Goal: Transaction & Acquisition: Purchase product/service

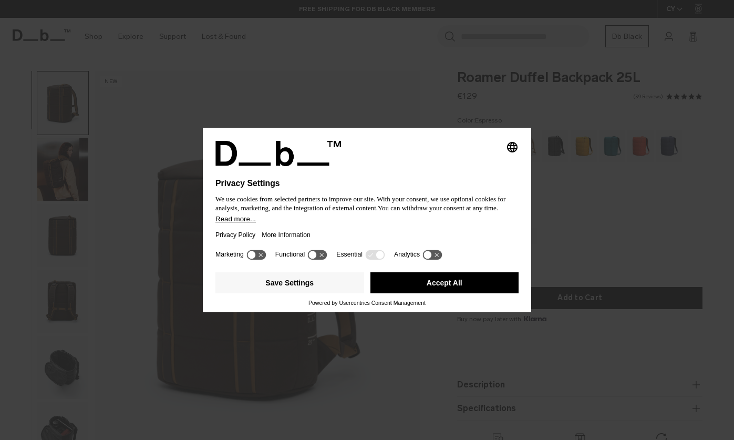
click at [428, 285] on button "Accept All" at bounding box center [445, 282] width 149 height 21
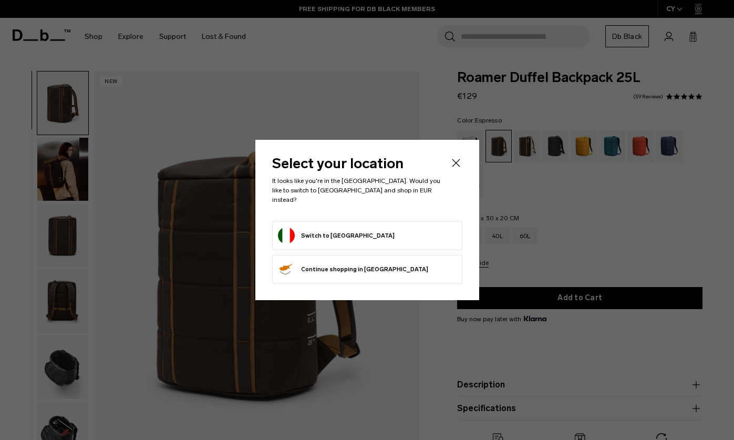
click at [458, 169] on icon "Close" at bounding box center [456, 163] width 13 height 13
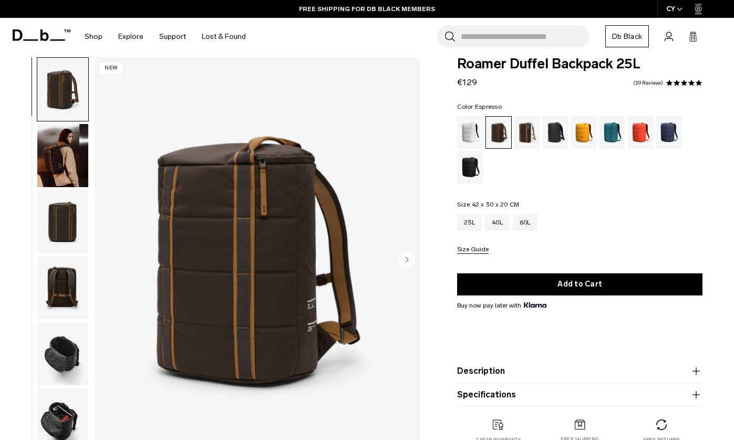
scroll to position [28, 0]
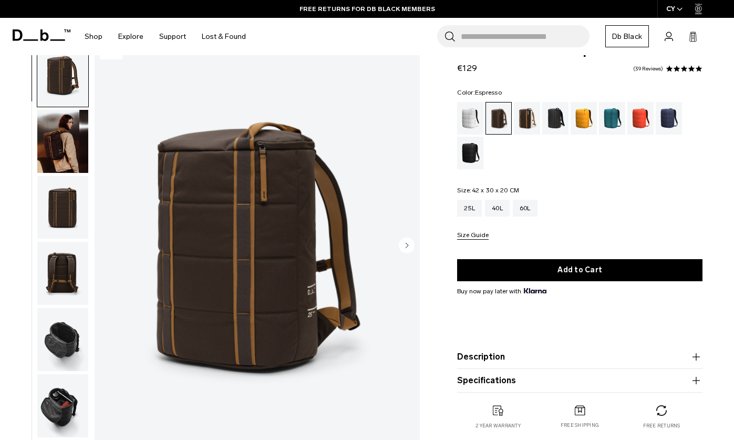
click at [44, 290] on img "button" at bounding box center [62, 273] width 51 height 63
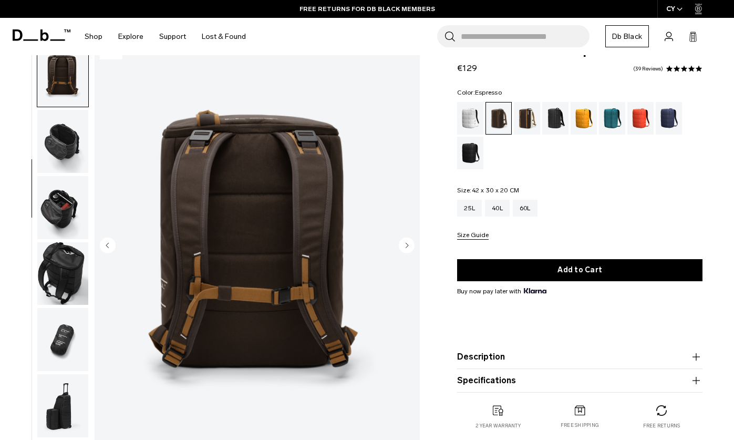
click at [58, 292] on img "button" at bounding box center [62, 273] width 51 height 63
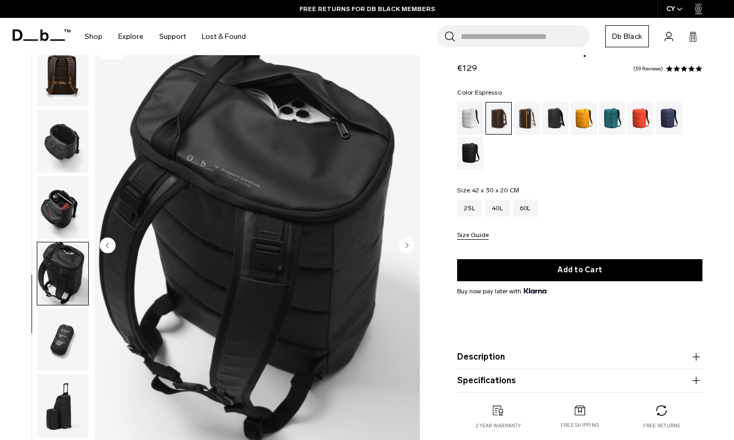
scroll to position [253, 0]
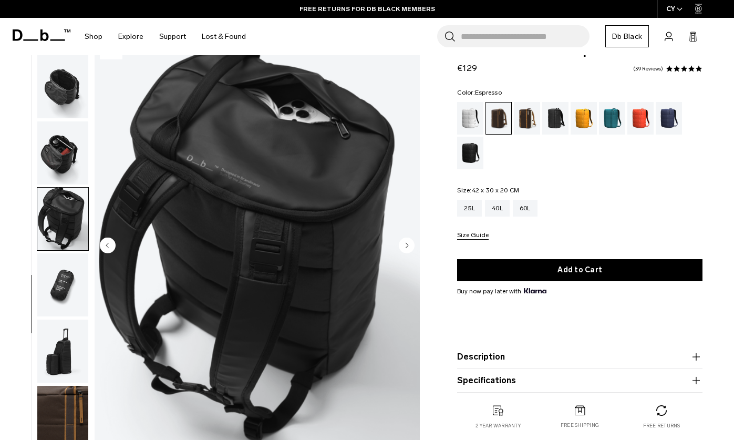
click at [59, 325] on img "button" at bounding box center [62, 351] width 51 height 63
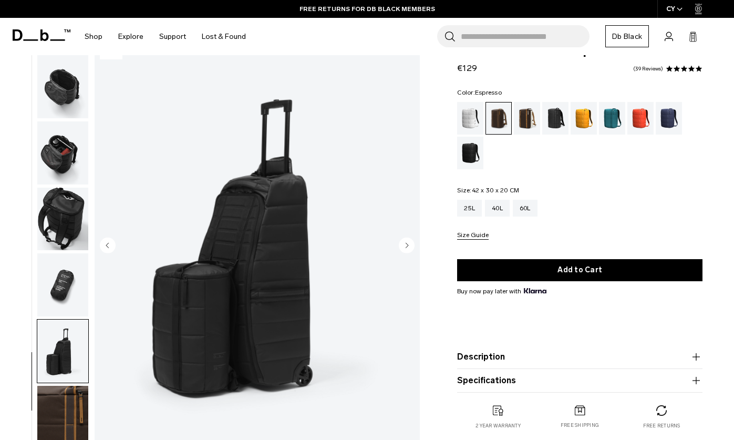
click at [63, 353] on img "button" at bounding box center [62, 351] width 51 height 63
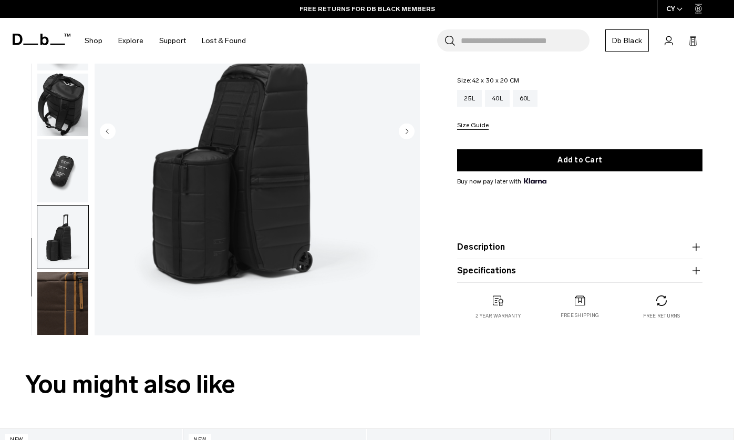
click at [62, 307] on img "button" at bounding box center [62, 303] width 51 height 63
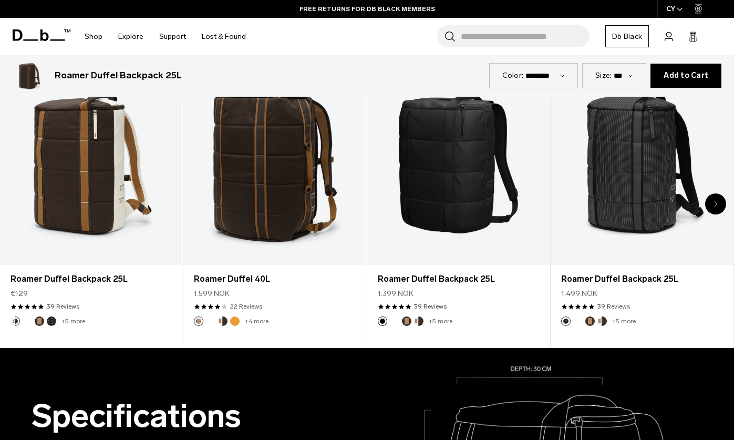
scroll to position [481, 0]
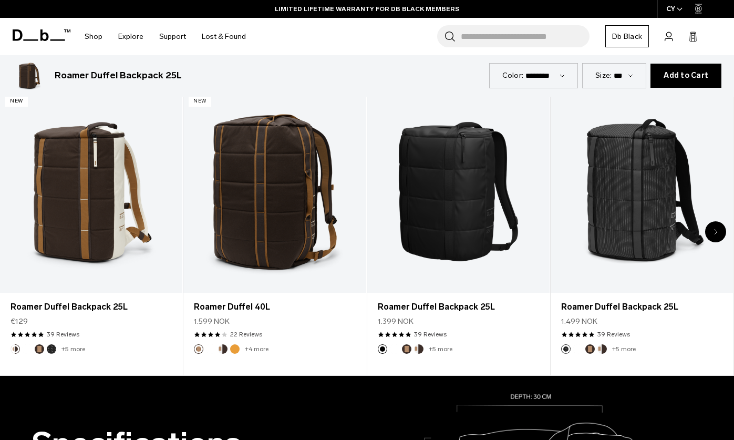
click at [707, 230] on div "Next slide" at bounding box center [716, 231] width 21 height 21
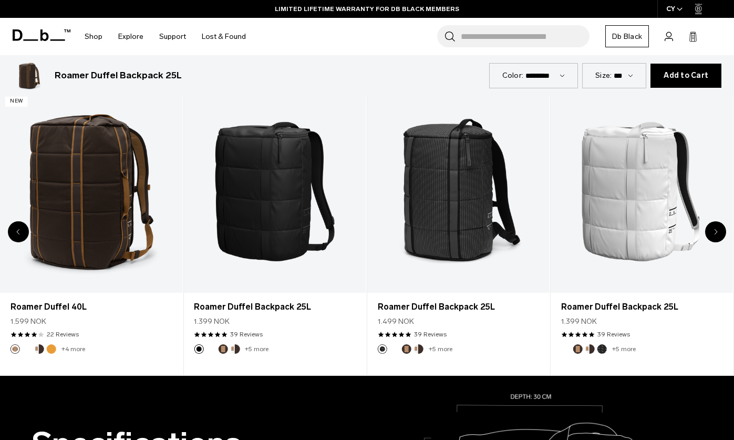
click at [713, 232] on div "Next slide" at bounding box center [716, 231] width 21 height 21
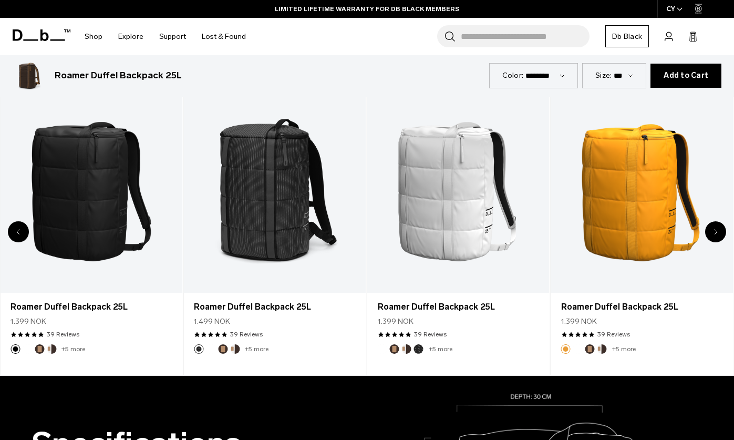
click at [713, 230] on div "Next slide" at bounding box center [716, 231] width 21 height 21
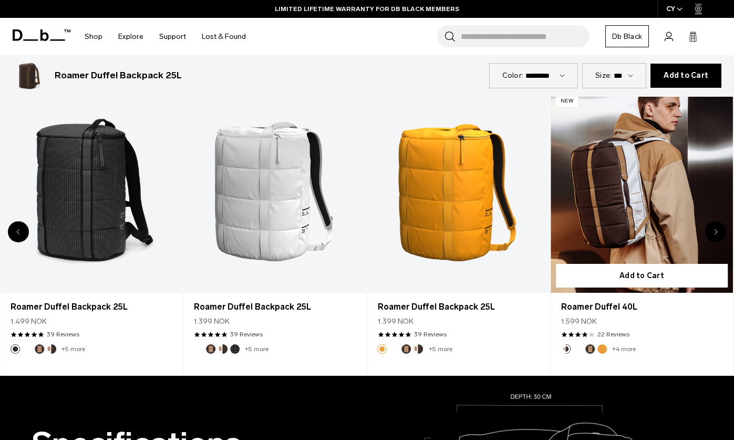
click at [656, 236] on link "Roamer Duffel 40L" at bounding box center [642, 191] width 182 height 203
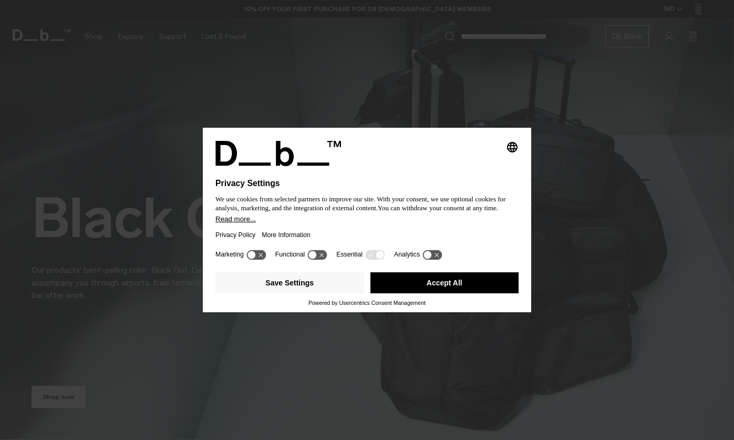
click at [423, 293] on button "Accept All" at bounding box center [445, 282] width 149 height 21
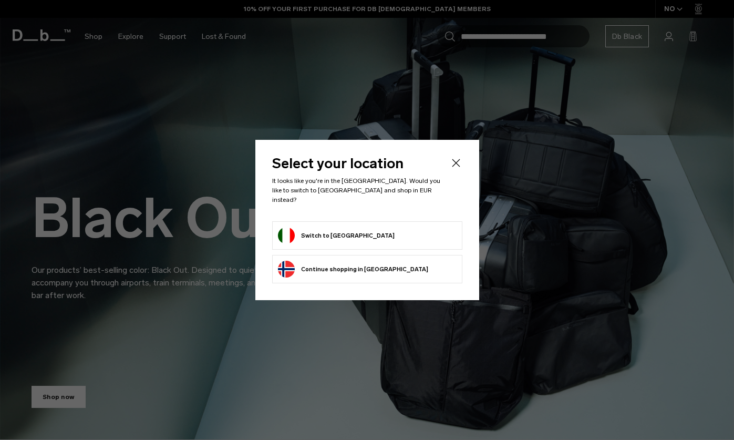
click at [314, 233] on button "Switch to [GEOGRAPHIC_DATA]" at bounding box center [336, 235] width 117 height 17
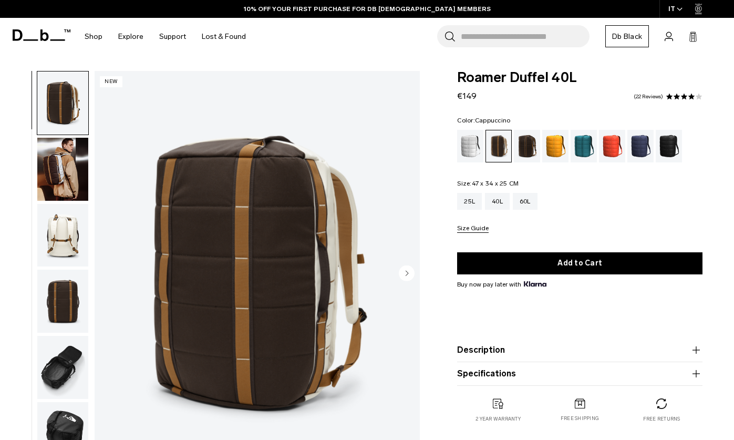
click at [67, 190] on img "button" at bounding box center [62, 169] width 51 height 63
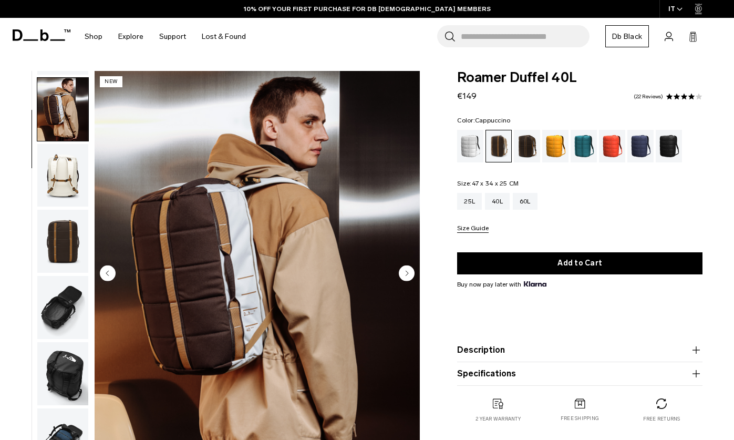
scroll to position [66, 0]
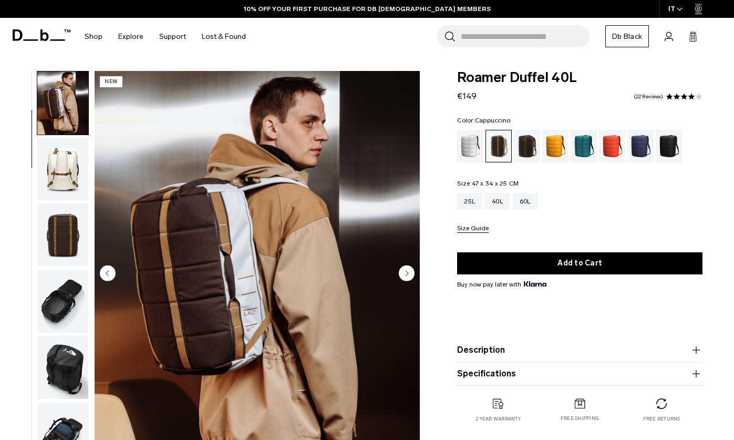
click at [64, 181] on img "button" at bounding box center [62, 169] width 51 height 63
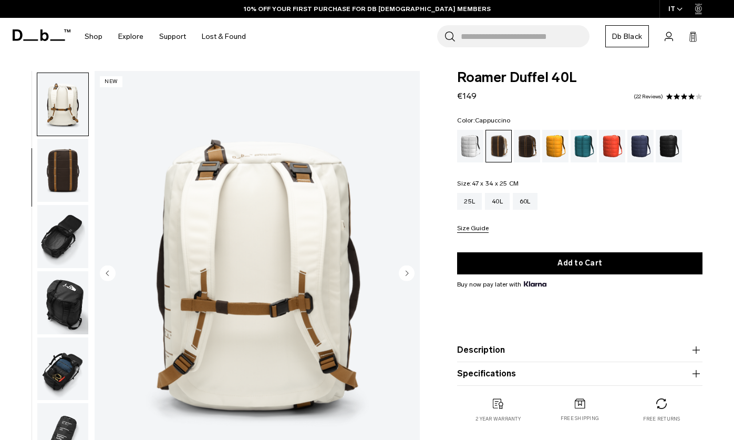
scroll to position [132, 0]
click at [64, 173] on img "button" at bounding box center [62, 168] width 51 height 63
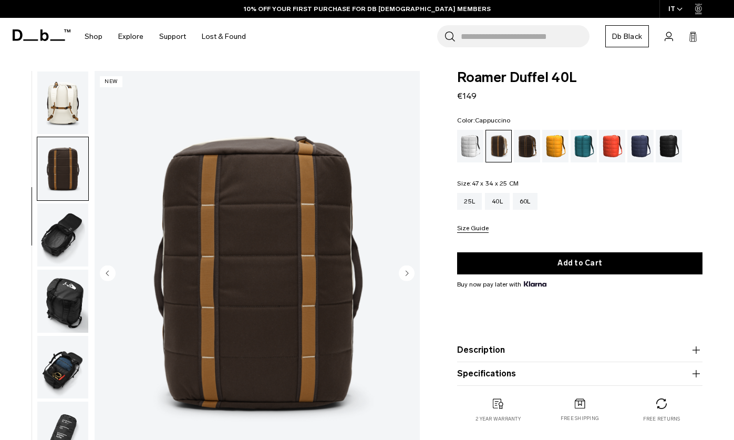
click at [67, 270] on img "button" at bounding box center [62, 301] width 51 height 63
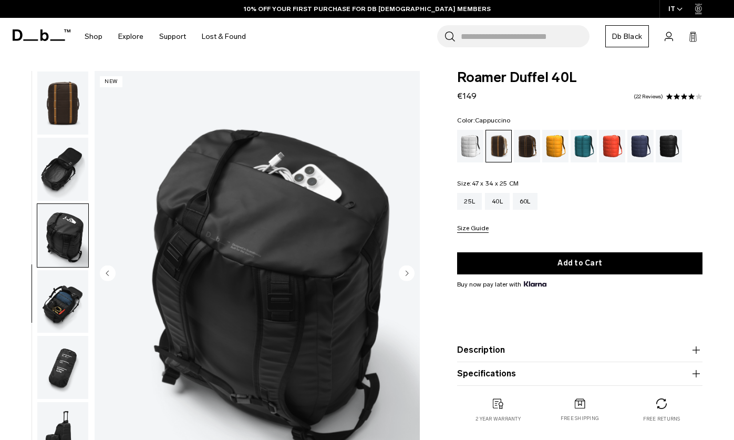
scroll to position [253, 0]
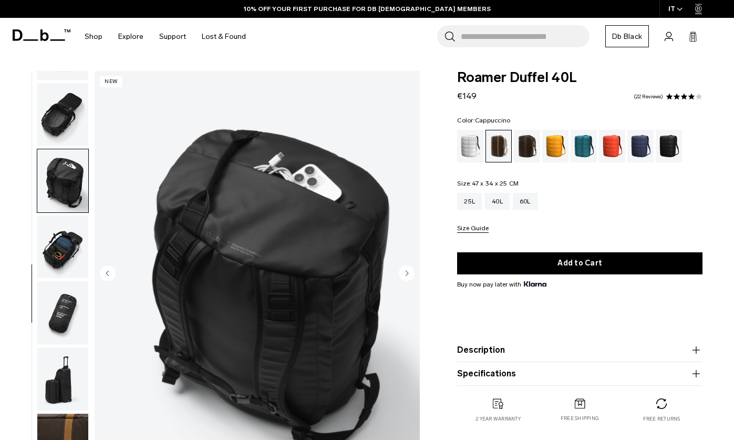
click at [70, 262] on img "button" at bounding box center [62, 247] width 51 height 63
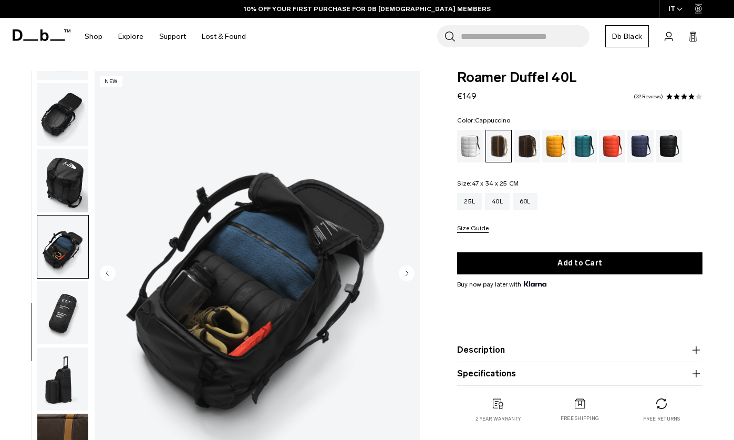
click at [73, 320] on img "button" at bounding box center [62, 312] width 51 height 63
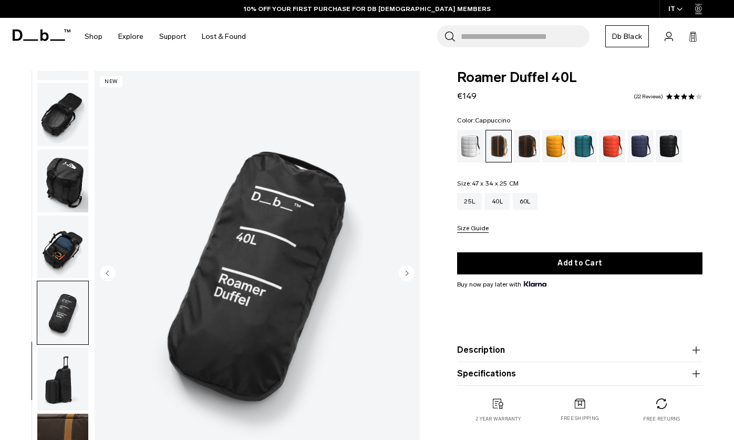
click at [73, 364] on img "button" at bounding box center [62, 379] width 51 height 63
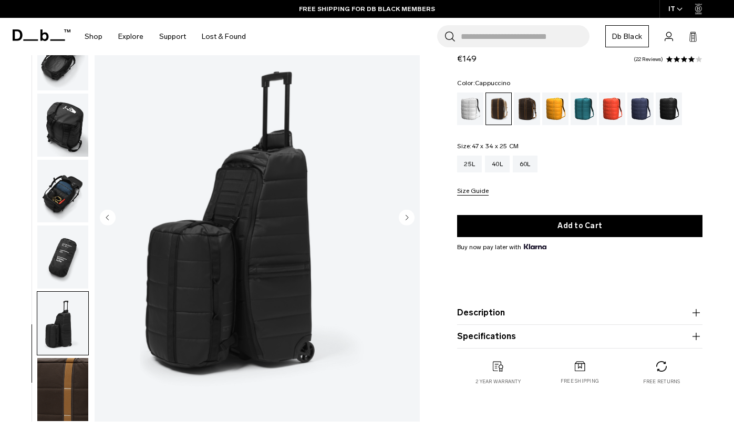
scroll to position [57, 0]
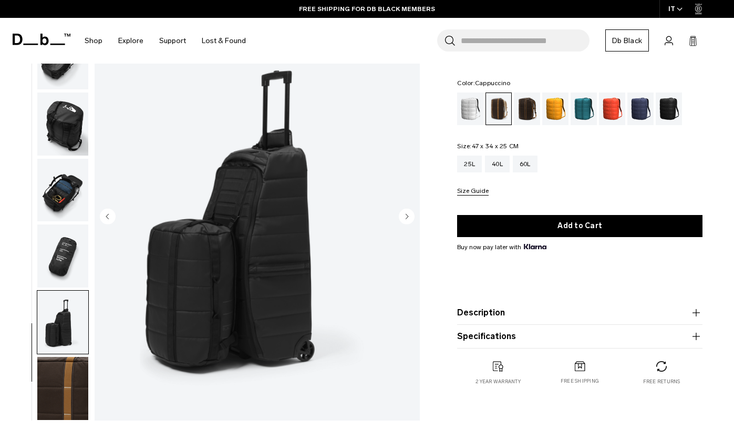
click at [65, 377] on img "button" at bounding box center [62, 388] width 51 height 63
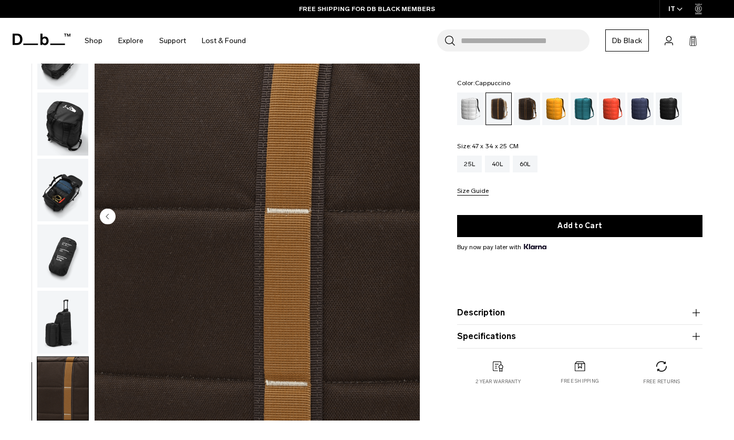
click at [60, 264] on img "button" at bounding box center [62, 255] width 51 height 63
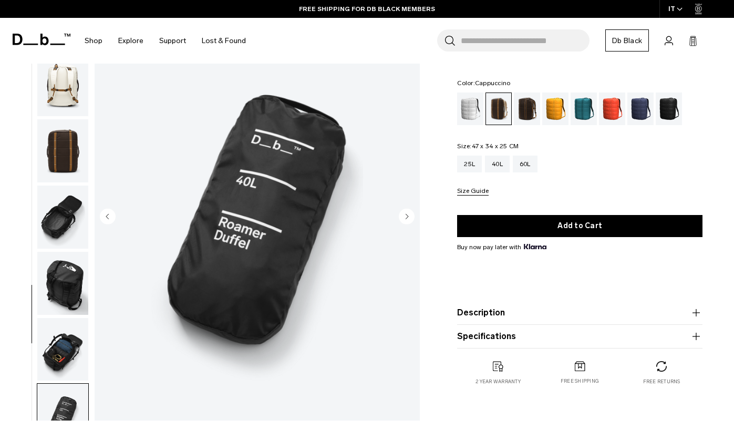
scroll to position [0, 0]
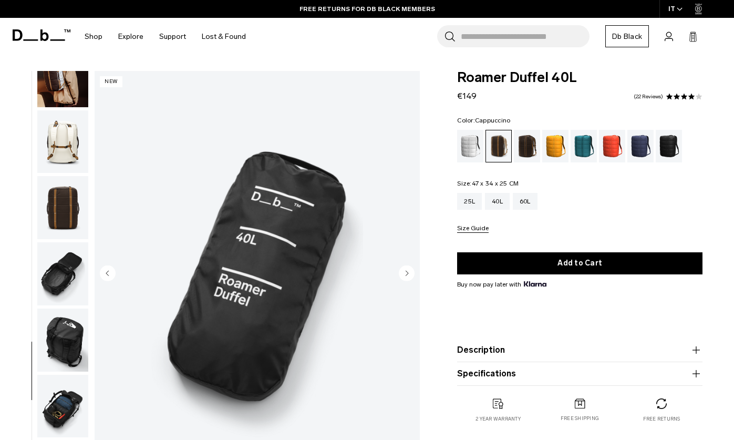
click at [59, 150] on img "button" at bounding box center [62, 141] width 51 height 63
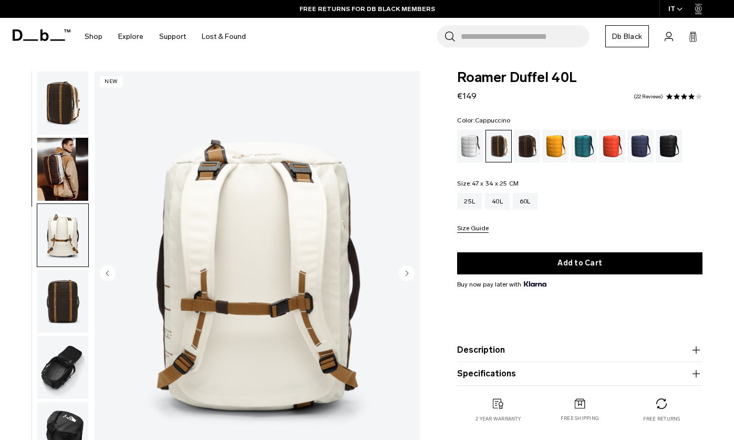
click at [64, 168] on img "button" at bounding box center [62, 169] width 51 height 63
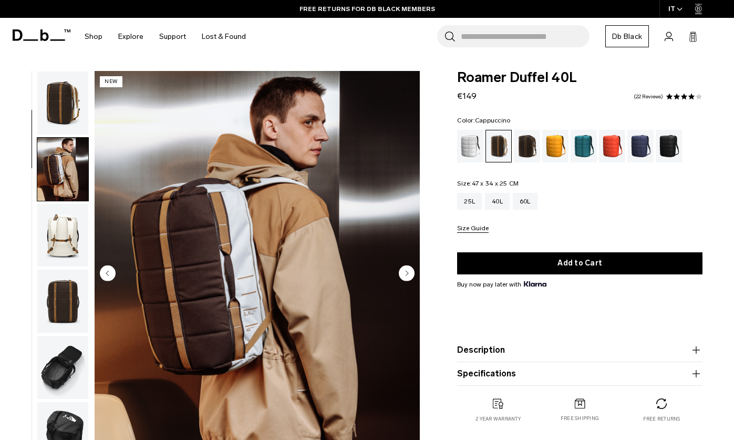
click at [63, 110] on img "button" at bounding box center [62, 102] width 51 height 63
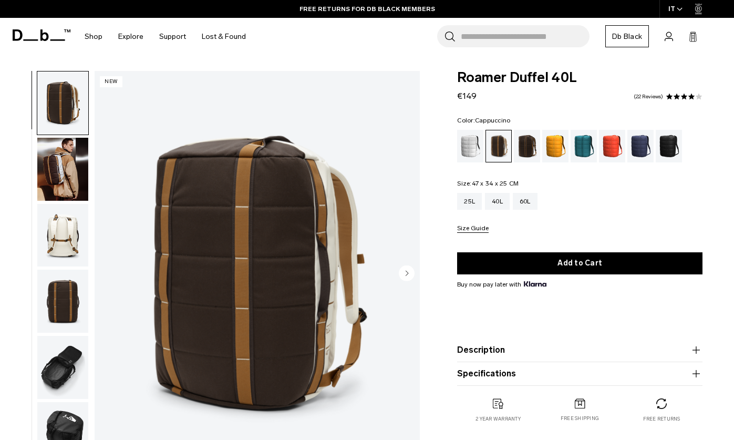
click at [69, 302] on img "button" at bounding box center [62, 301] width 51 height 63
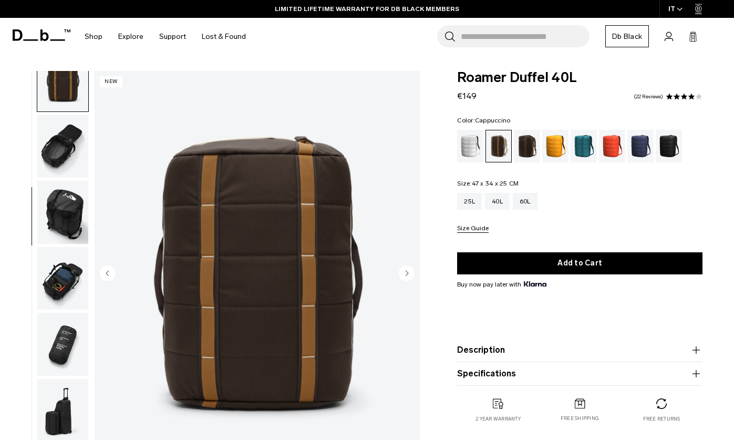
scroll to position [220, 0]
click at [406, 275] on icon "Next slide" at bounding box center [407, 273] width 3 height 5
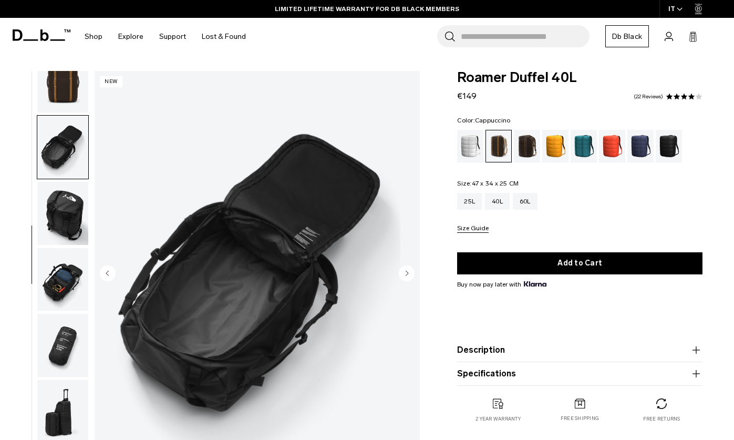
scroll to position [253, 0]
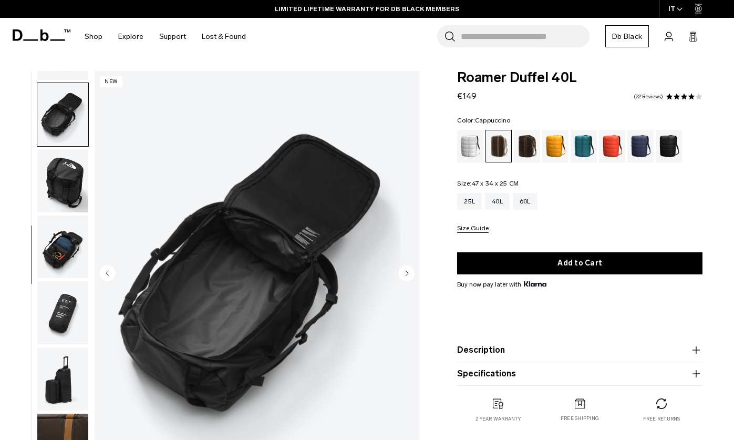
click at [406, 275] on icon "Next slide" at bounding box center [407, 273] width 3 height 5
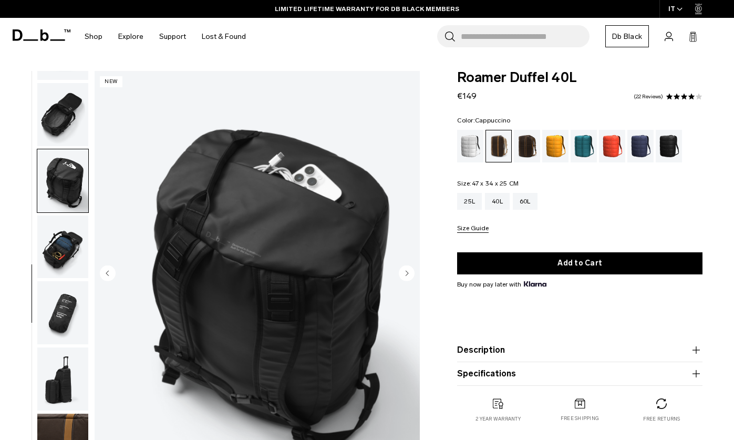
click at [406, 275] on icon "Next slide" at bounding box center [407, 273] width 3 height 5
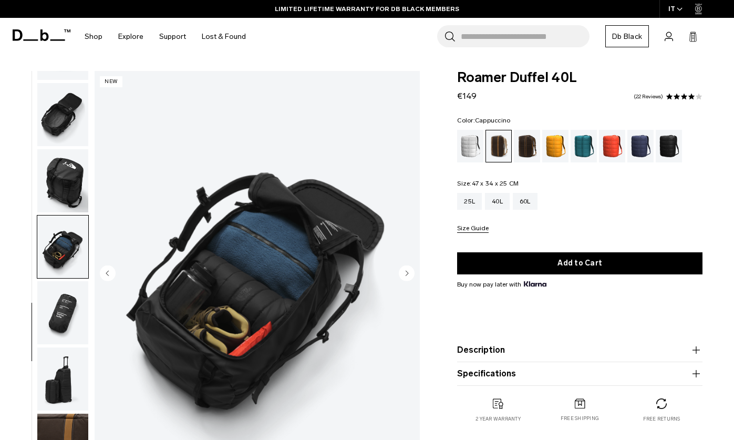
click at [406, 275] on icon "Next slide" at bounding box center [407, 273] width 3 height 5
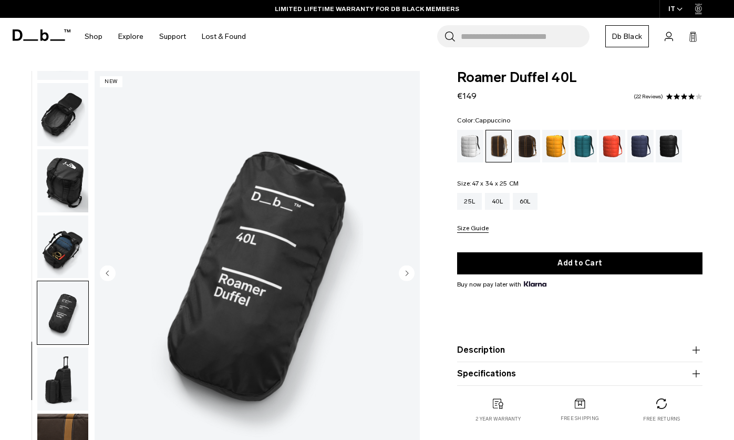
click at [406, 275] on icon "Next slide" at bounding box center [407, 273] width 3 height 5
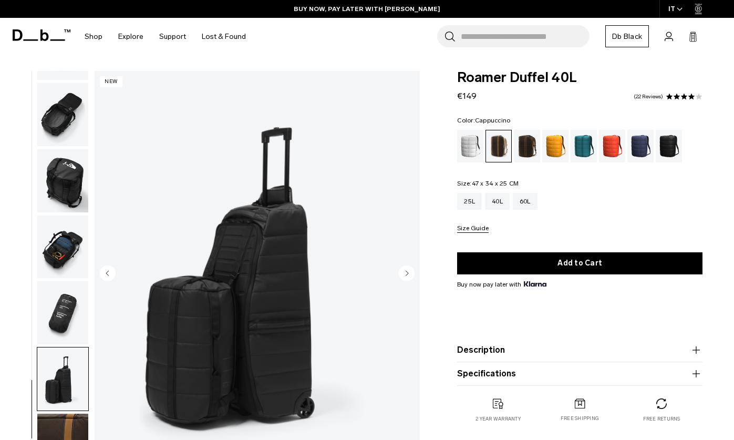
click at [406, 275] on icon "Next slide" at bounding box center [407, 273] width 3 height 5
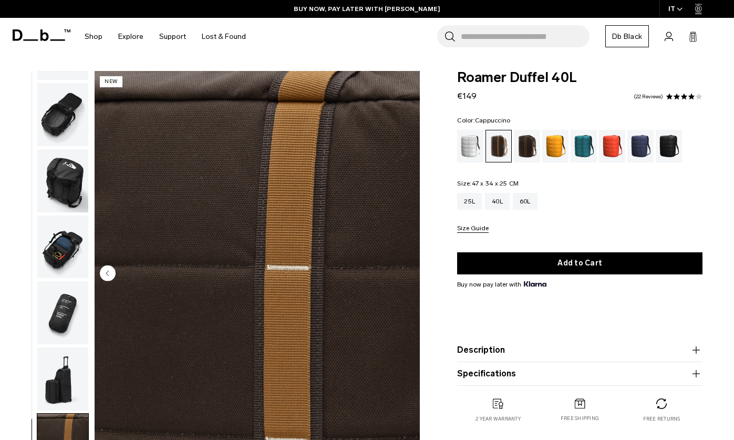
click at [406, 275] on img "10 / 10" at bounding box center [257, 274] width 325 height 406
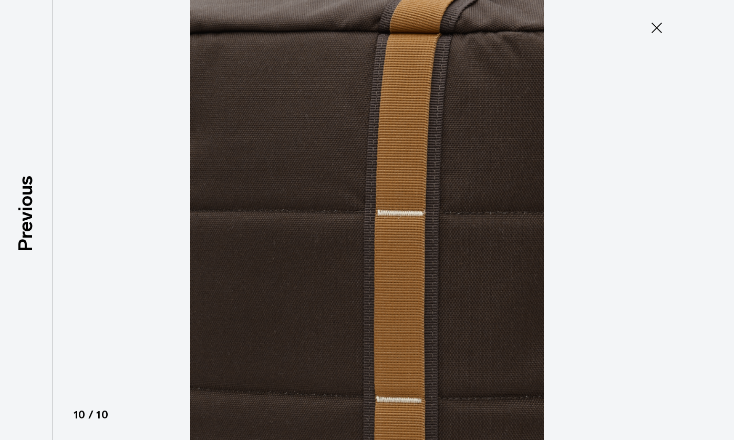
click at [655, 28] on icon at bounding box center [657, 27] width 17 height 17
